Goal: Information Seeking & Learning: Learn about a topic

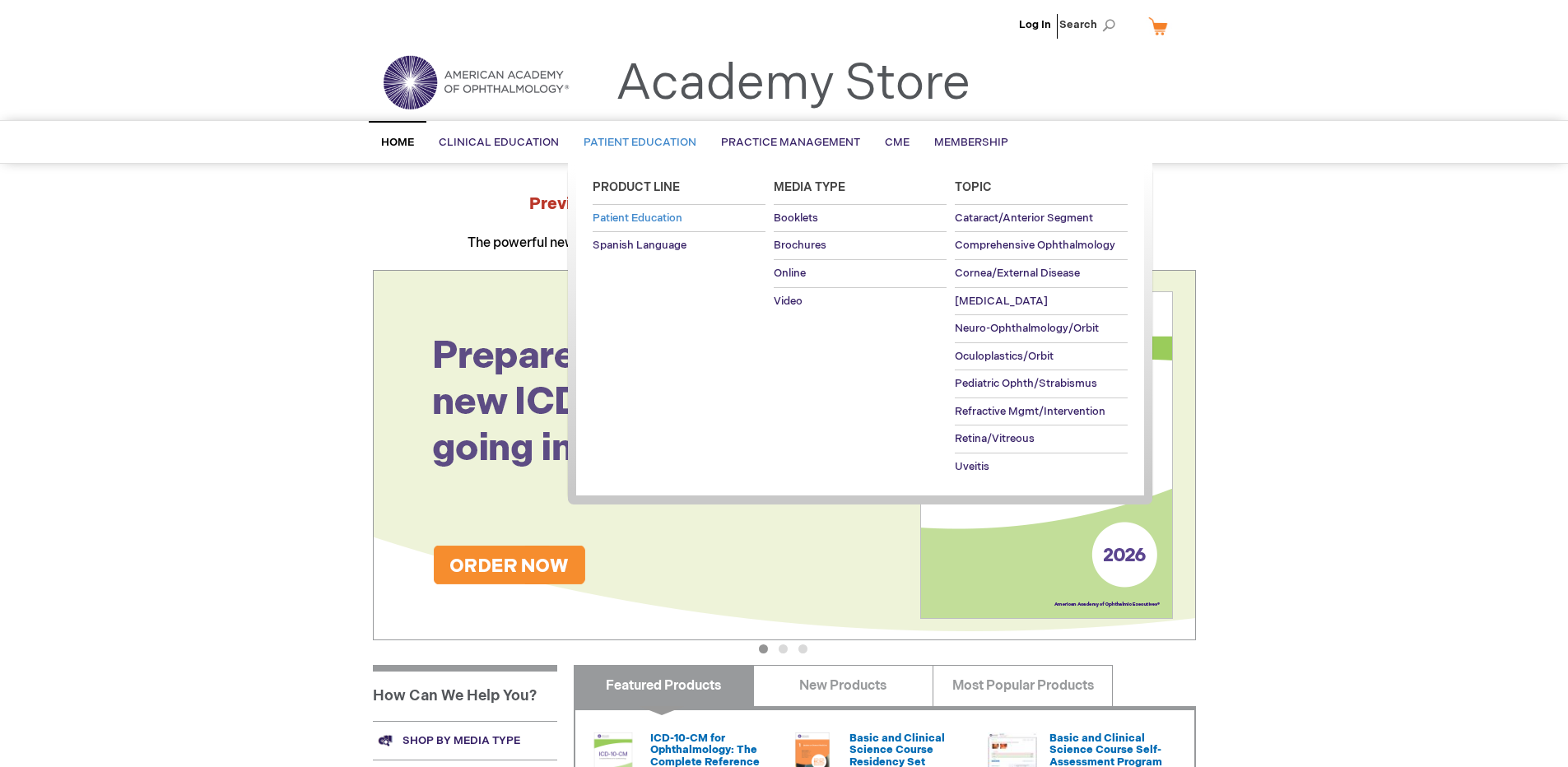
click at [662, 223] on span "Patient Education" at bounding box center [638, 219] width 90 height 13
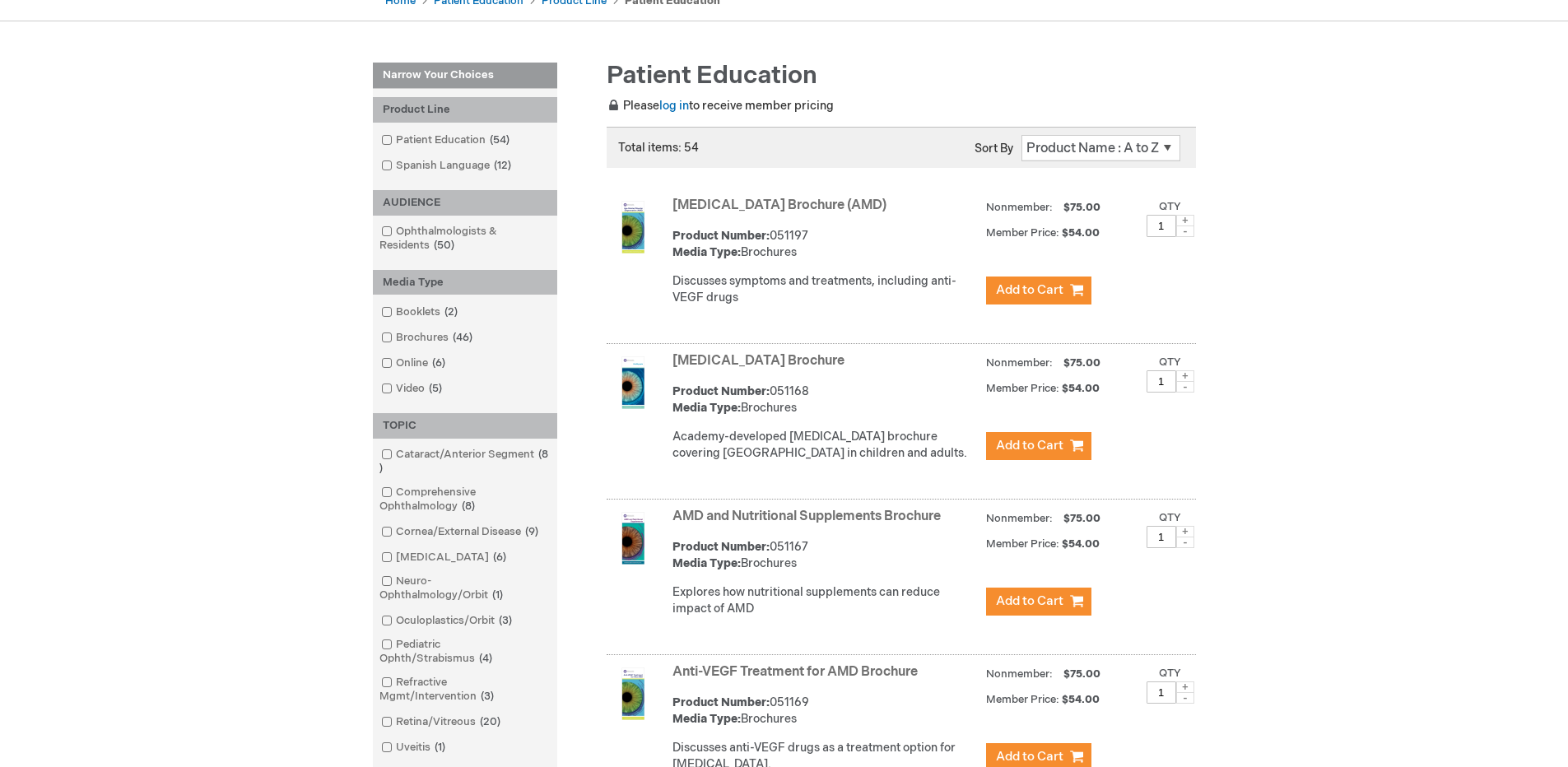
scroll to position [99, 0]
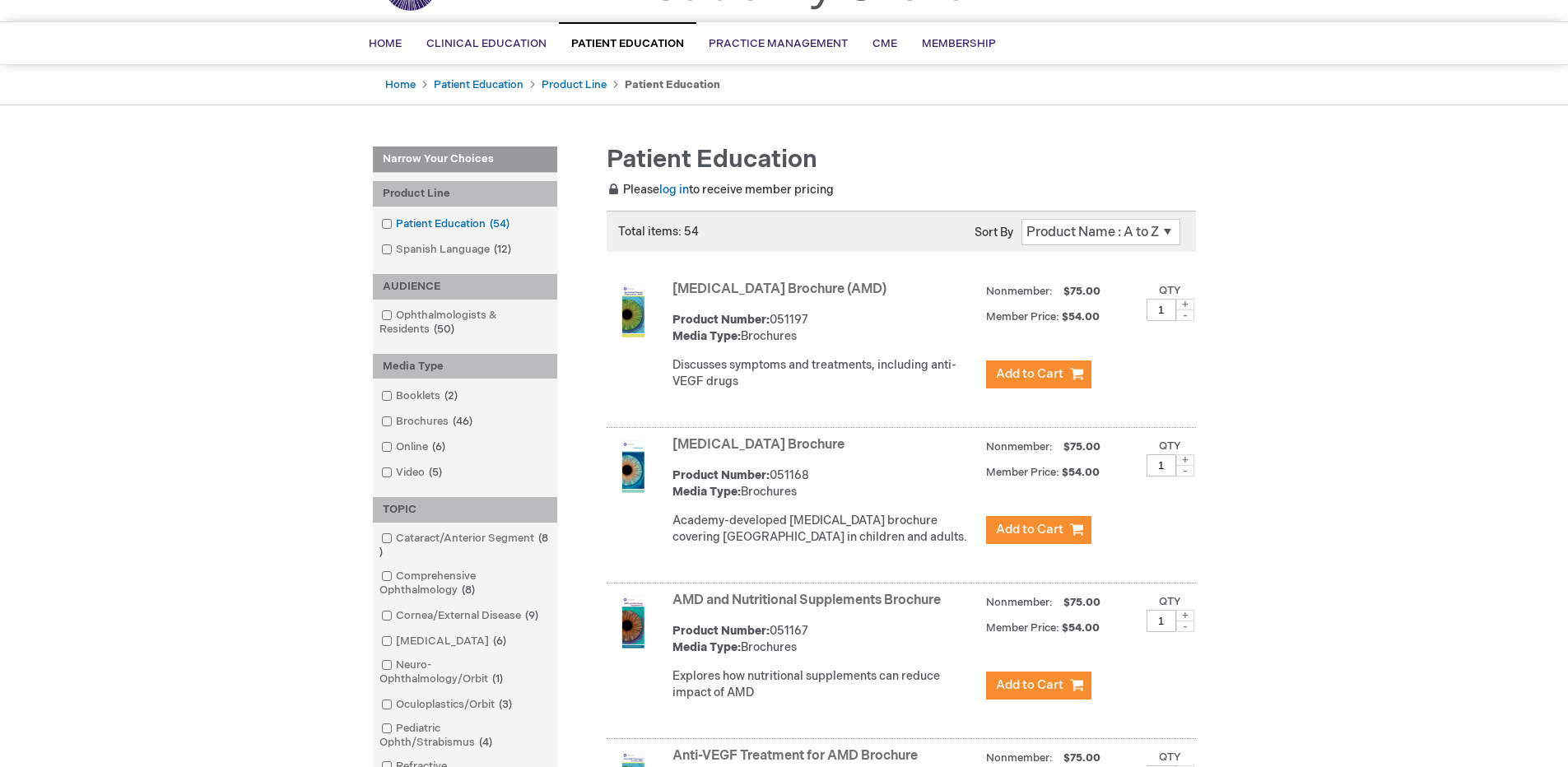
click at [467, 226] on link "[MEDICAL_DATA] 54 items" at bounding box center [446, 224] width 139 height 16
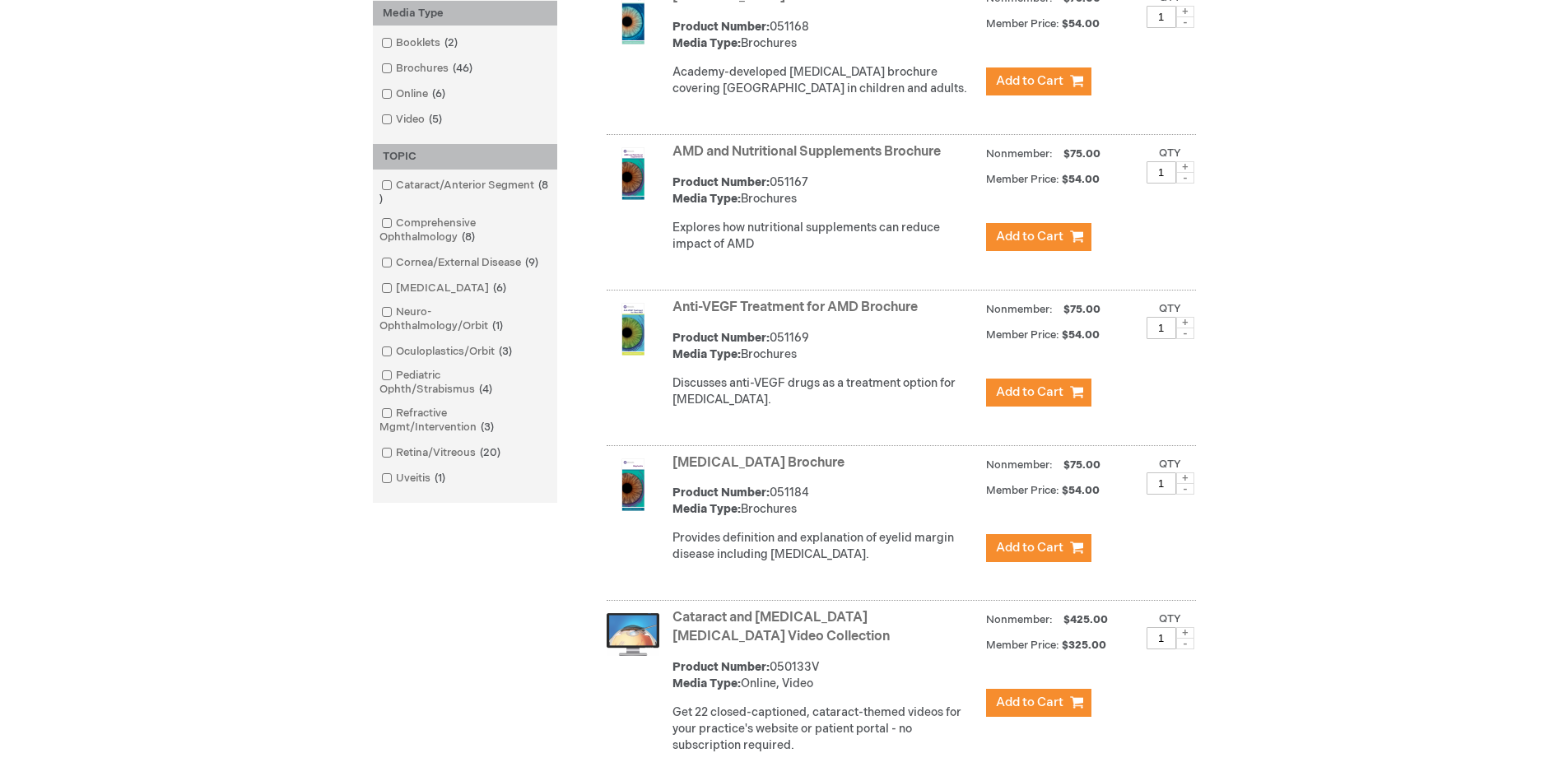
scroll to position [691, 0]
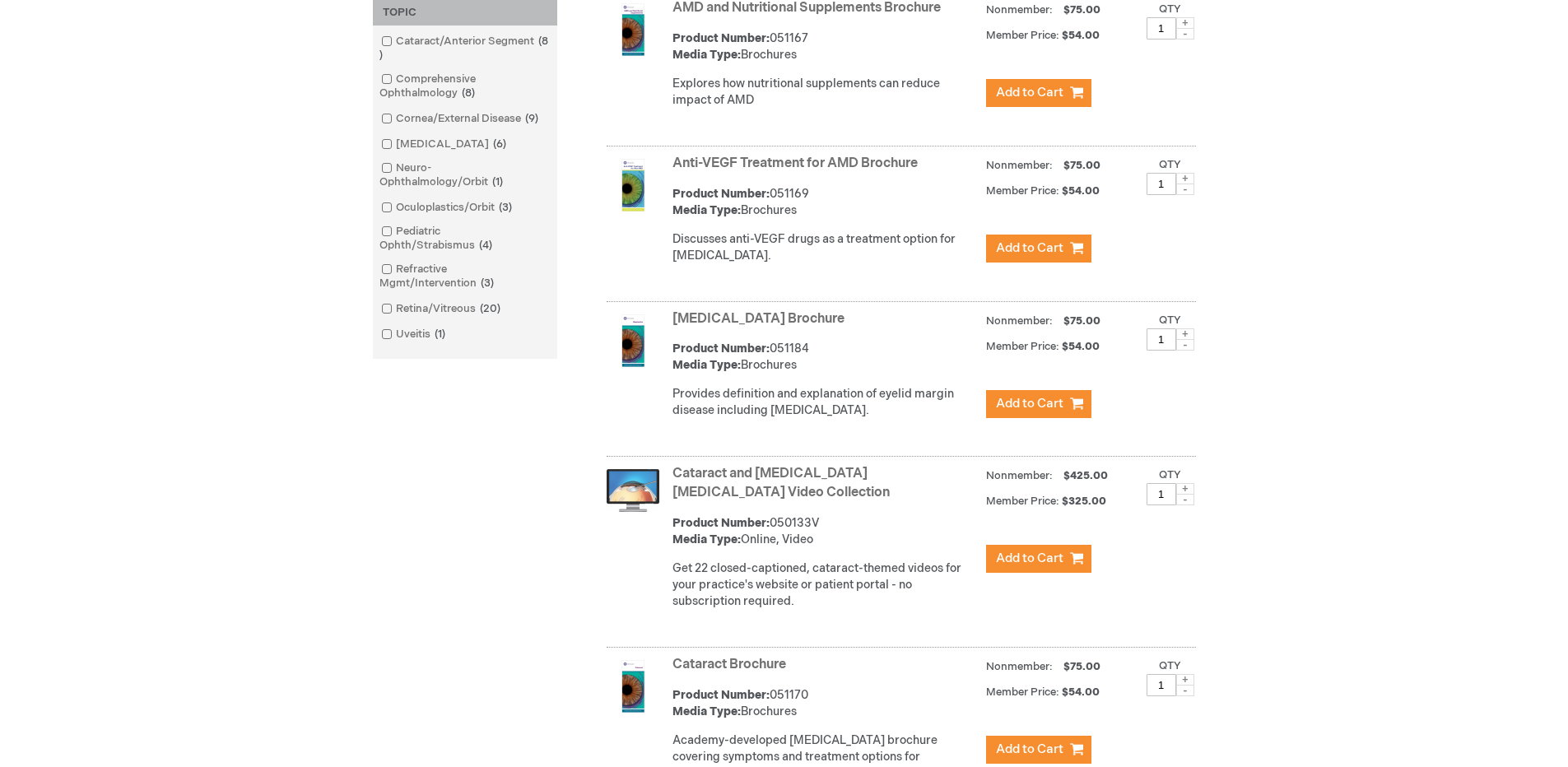
click at [747, 171] on link "Anti-VEGF Treatment for AMD Brochure" at bounding box center [795, 163] width 246 height 16
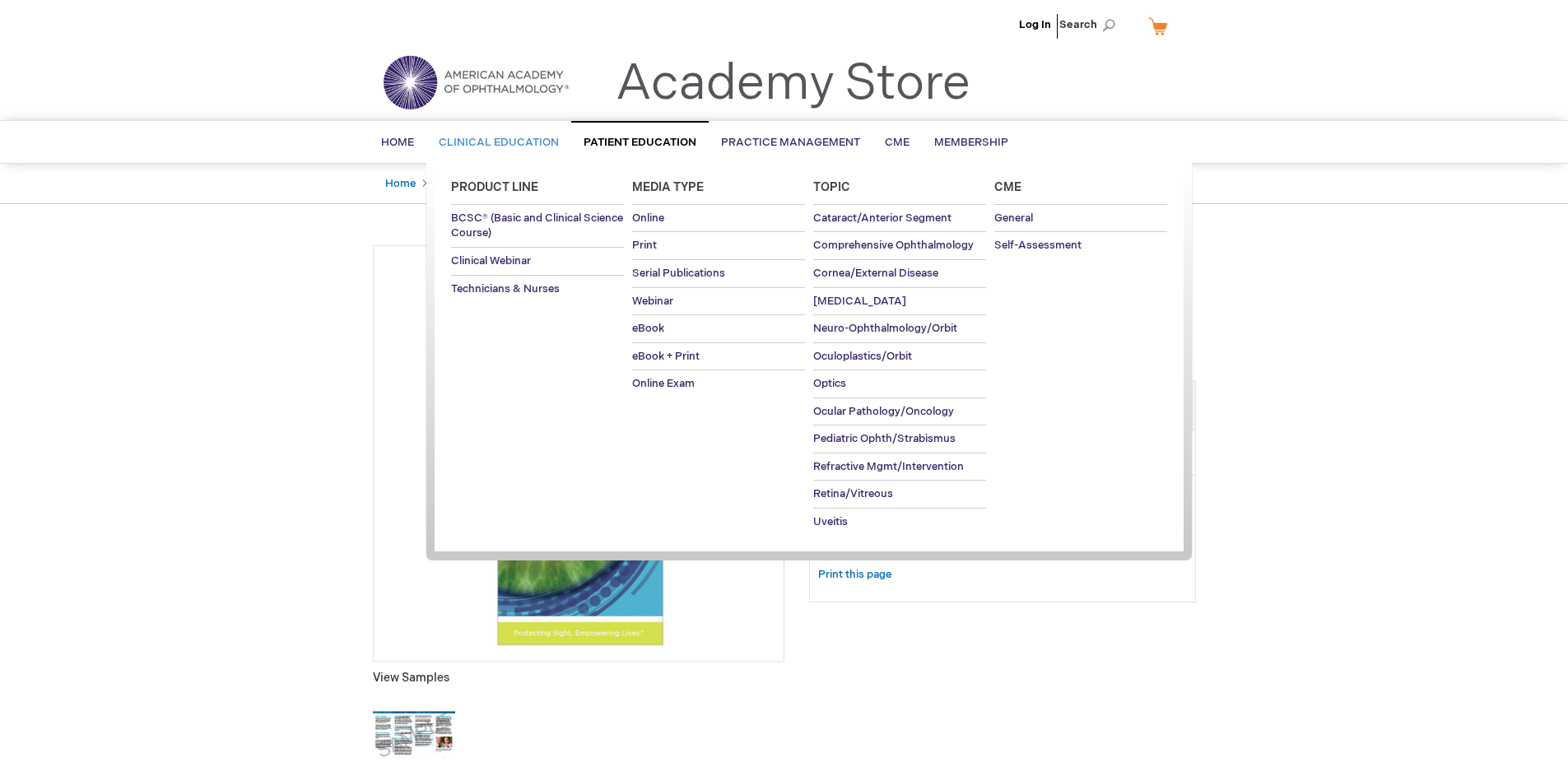
click at [454, 140] on span "Clinical Education" at bounding box center [499, 142] width 120 height 13
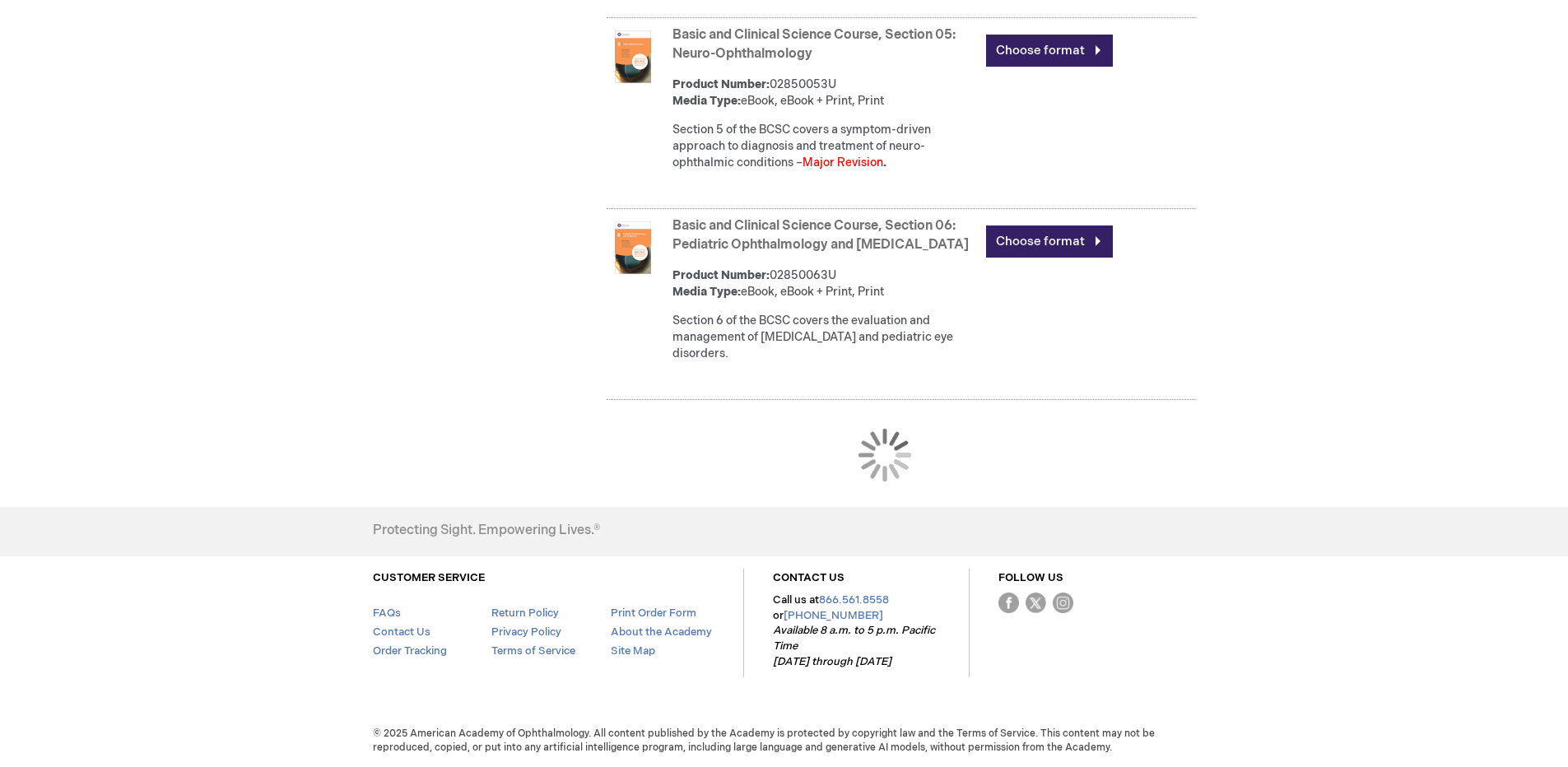
scroll to position [1711, 0]
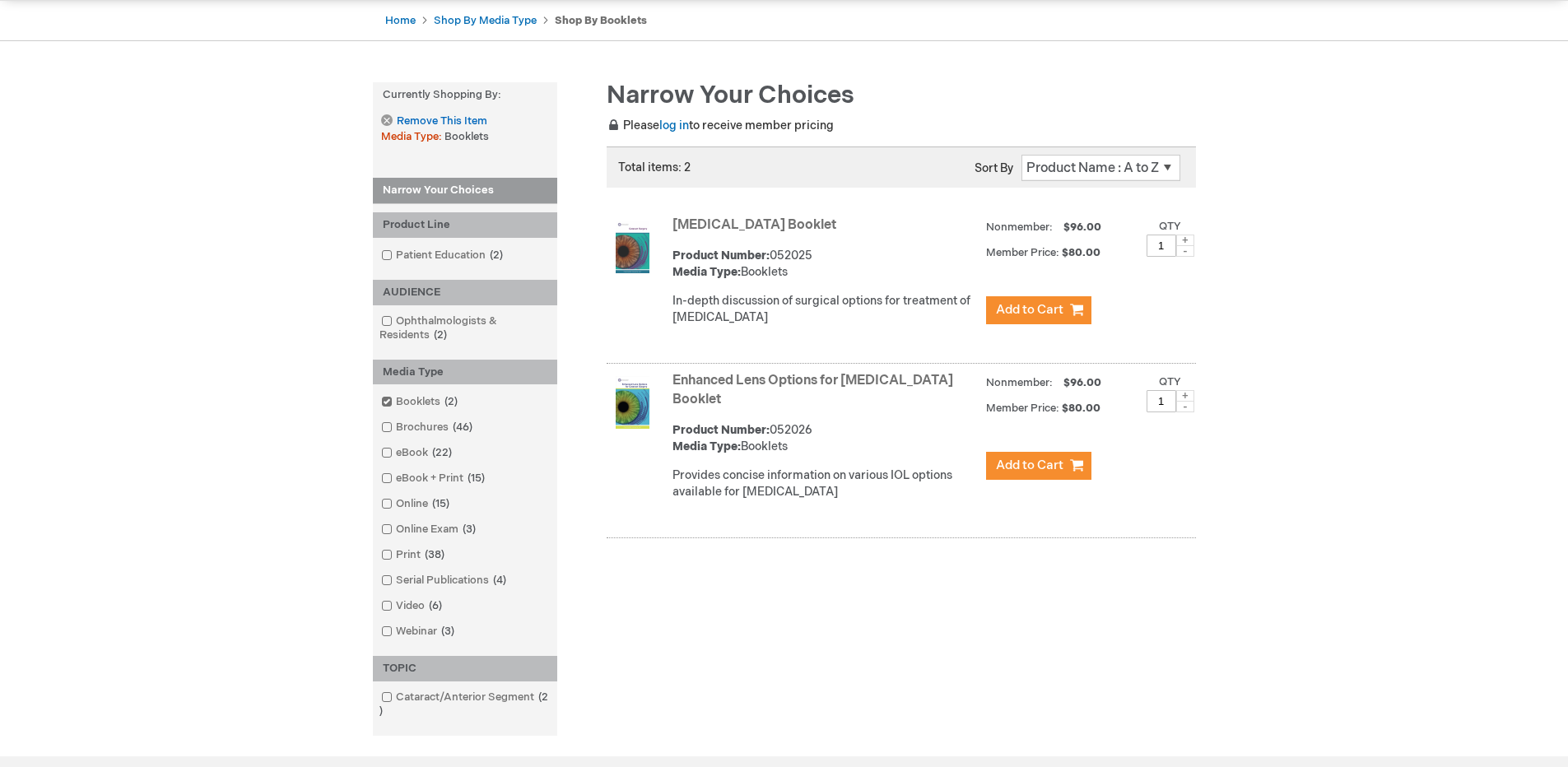
scroll to position [115, 0]
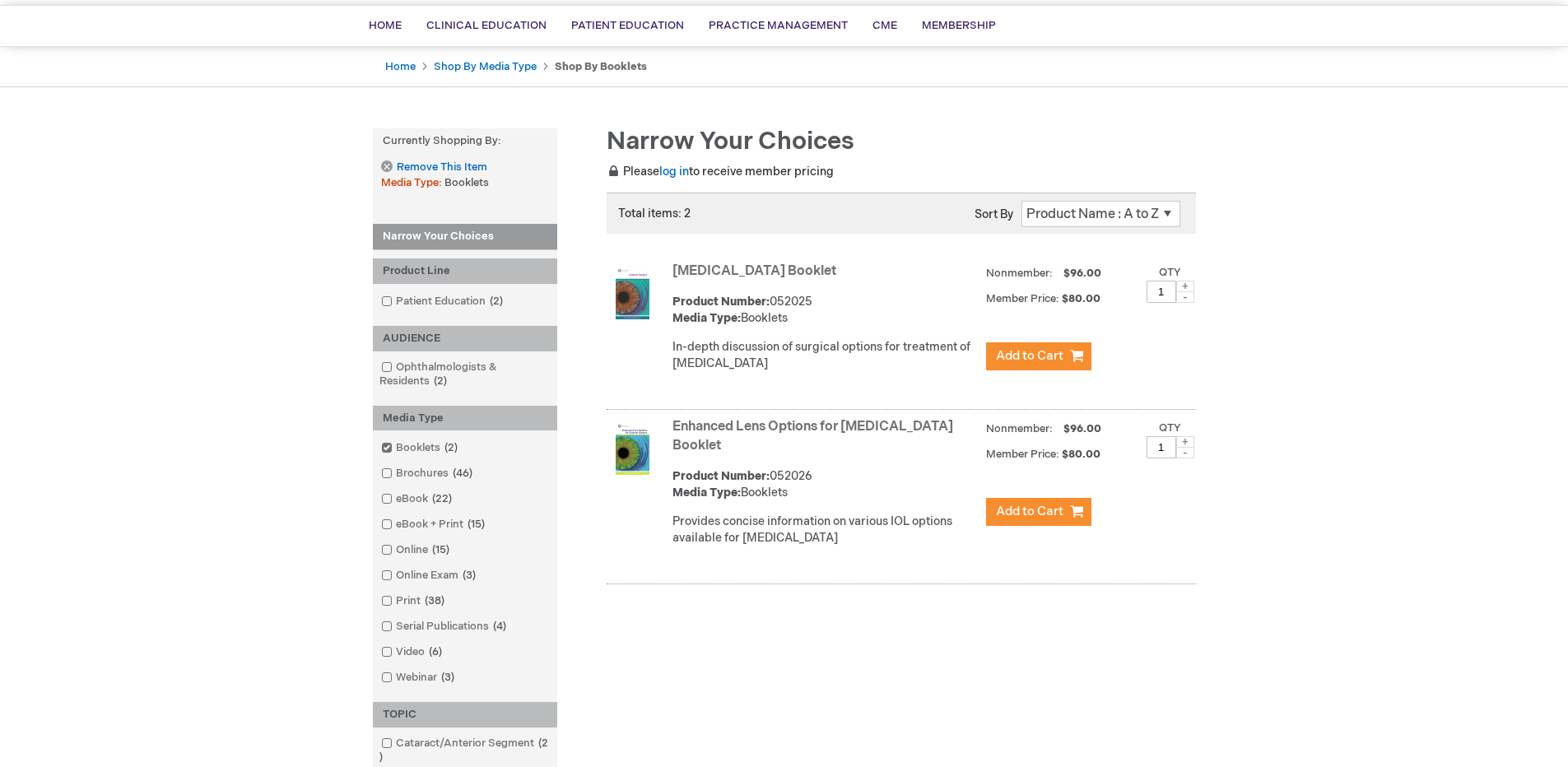
click at [756, 268] on link "Cataract Surgery Booklet" at bounding box center [754, 271] width 163 height 16
